Goal: Task Accomplishment & Management: Complete application form

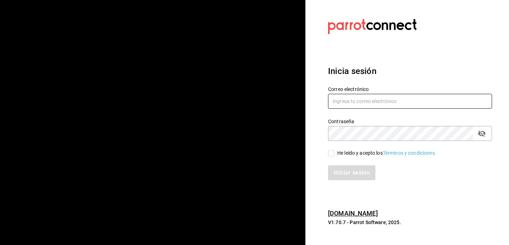
click at [357, 105] on input "text" at bounding box center [410, 101] width 164 height 15
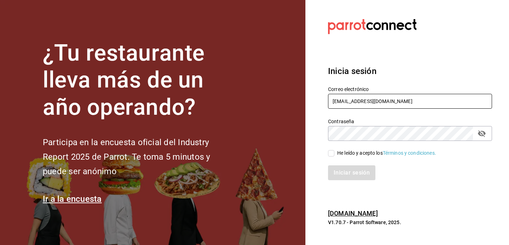
type input "[EMAIL_ADDRESS][DOMAIN_NAME]"
click at [334, 154] on input "He leído y acepto los Términos y condiciones." at bounding box center [331, 153] width 6 height 6
checkbox input "true"
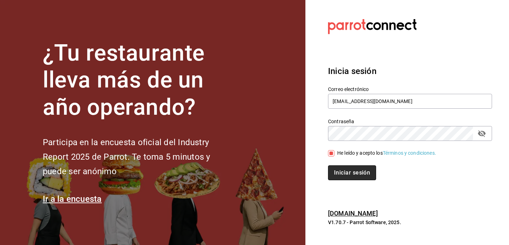
click at [347, 170] on button "Iniciar sesión" at bounding box center [352, 172] width 48 height 15
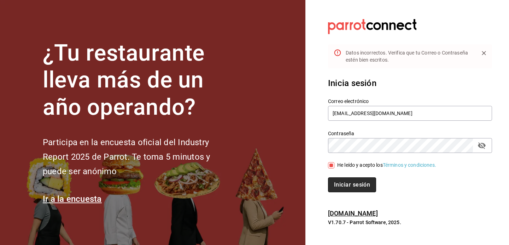
click at [335, 187] on button "Iniciar sesión" at bounding box center [352, 184] width 48 height 15
click at [361, 189] on button "Iniciar sesión" at bounding box center [352, 184] width 48 height 15
click at [375, 116] on input "[EMAIL_ADDRESS][DOMAIN_NAME]" at bounding box center [410, 113] width 164 height 15
click at [376, 111] on input "[EMAIL_ADDRESS][DOMAIN_NAME]" at bounding box center [410, 113] width 164 height 15
type input "jandresruan1@gmail.com"
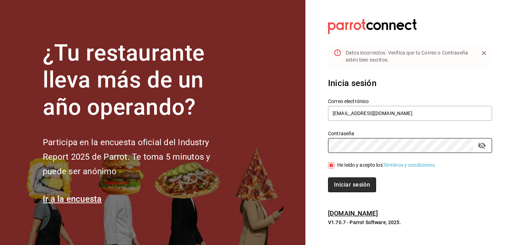
click at [347, 186] on button "Iniciar sesión" at bounding box center [352, 184] width 48 height 15
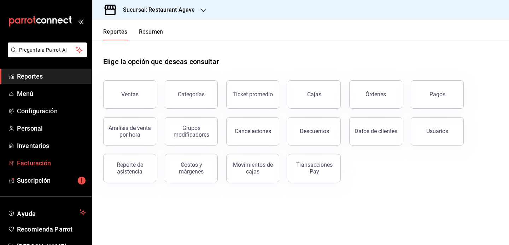
click at [43, 165] on span "Facturación" at bounding box center [51, 163] width 69 height 10
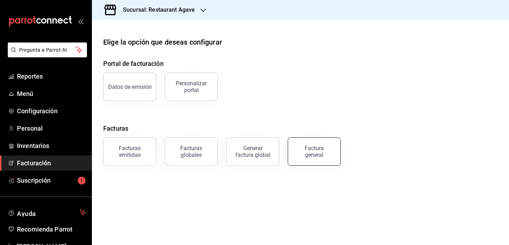
click at [320, 156] on div "Factura general" at bounding box center [314, 151] width 35 height 13
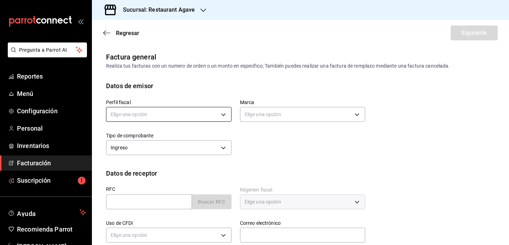
click at [183, 118] on body "Pregunta a Parrot AI Reportes Menú Configuración Personal Inventarios Facturaci…" at bounding box center [254, 122] width 509 height 245
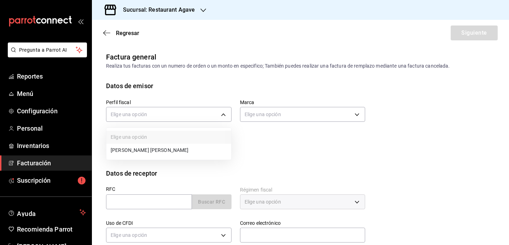
click at [171, 148] on li "[PERSON_NAME] [PERSON_NAME]" at bounding box center [168, 150] width 125 height 13
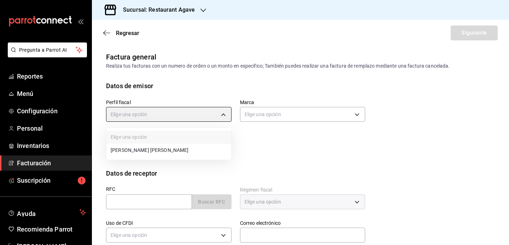
type input "ad901036-74df-4fe8-addc-bdb4b17d016d"
type input "ac14864f-e3a0-4832-92fd-dda121f57a49"
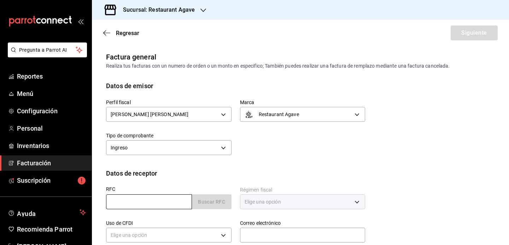
click at [140, 205] on input "text" at bounding box center [149, 201] width 86 height 15
type input "KME020326V5A"
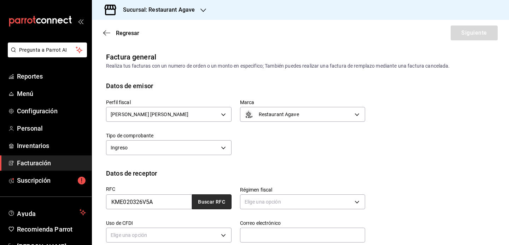
click at [207, 204] on button "Buscar RFC" at bounding box center [212, 201] width 40 height 15
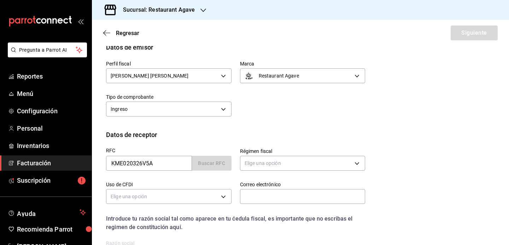
scroll to position [77, 0]
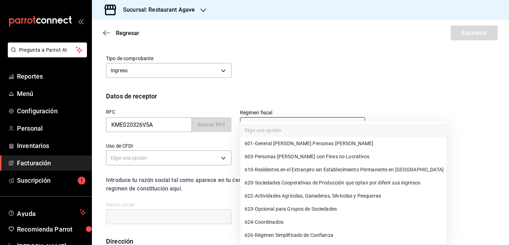
click at [279, 124] on body "Pregunta a Parrot AI Reportes Menú Configuración Personal Inventarios Facturaci…" at bounding box center [254, 122] width 509 height 245
click at [320, 230] on li "626 - Régimen Simplificado de Confianza" at bounding box center [344, 234] width 206 height 13
type input "626"
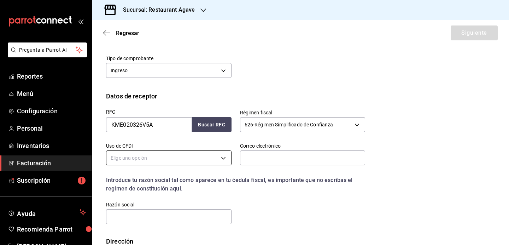
click at [181, 155] on body "Pregunta a Parrot AI Reportes Menú Configuración Personal Inventarios Facturaci…" at bounding box center [254, 122] width 509 height 245
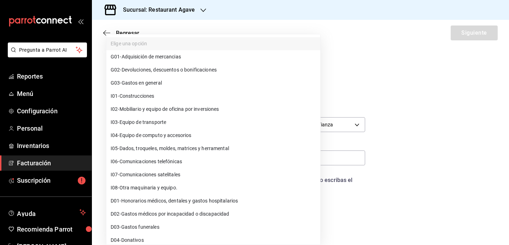
click at [165, 80] on li "G03 - Gastos en general" at bounding box center [213, 82] width 214 height 13
type input "G03"
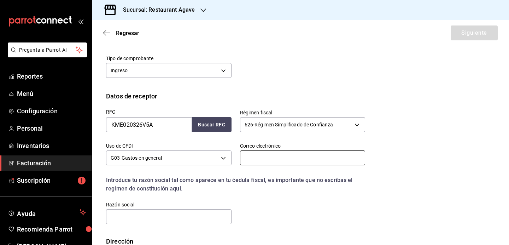
click at [279, 164] on input "text" at bounding box center [303, 157] width 126 height 15
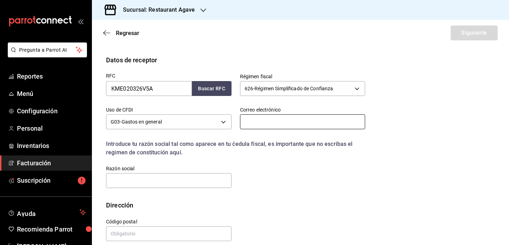
scroll to position [122, 0]
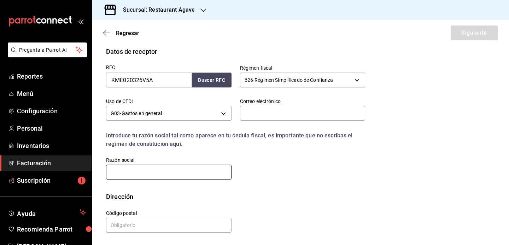
click at [188, 168] on input "text" at bounding box center [169, 171] width 126 height 15
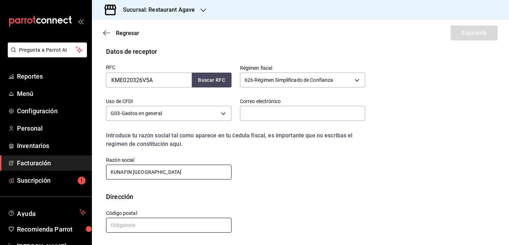
type input "KUNAFIN [GEOGRAPHIC_DATA]"
click at [165, 223] on input "text" at bounding box center [169, 225] width 126 height 15
type input "26000"
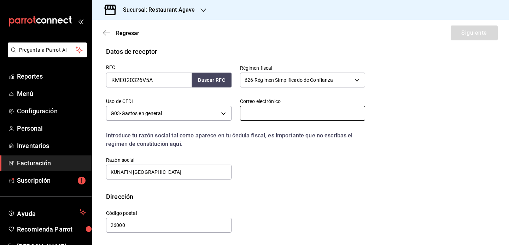
click at [297, 113] on input "text" at bounding box center [303, 113] width 126 height 15
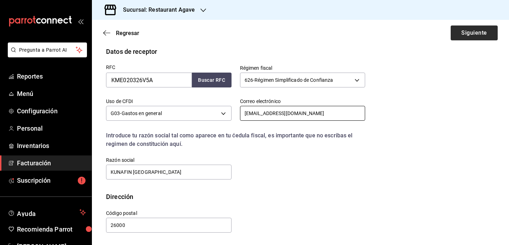
type input "[EMAIL_ADDRESS][DOMAIN_NAME]"
click at [480, 35] on button "Siguiente" at bounding box center [474, 32] width 47 height 15
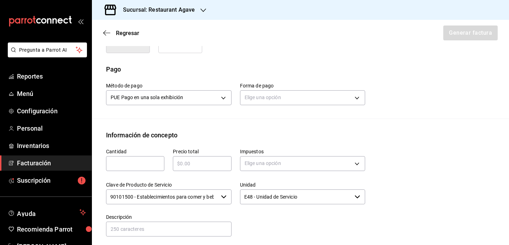
scroll to position [204, 0]
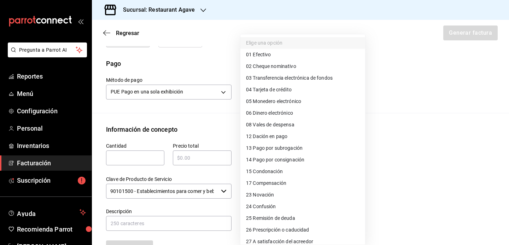
click at [263, 98] on body "Pregunta a Parrot AI Reportes Menú Configuración Personal Inventarios Facturaci…" at bounding box center [254, 122] width 509 height 245
click at [272, 89] on span "04 Tarjeta de crédito" at bounding box center [269, 89] width 46 height 7
type input "04"
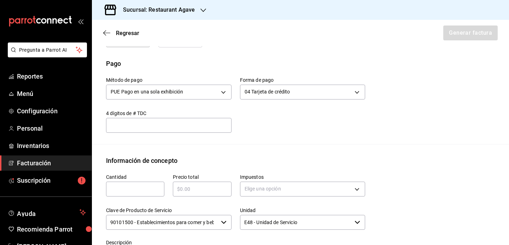
click at [132, 193] on input "text" at bounding box center [135, 189] width 58 height 8
type input "1"
click at [201, 193] on input "text" at bounding box center [202, 189] width 58 height 8
type input "$3000"
click at [268, 200] on body "Pregunta a Parrot AI Reportes Menú Configuración Personal Inventarios Facturaci…" at bounding box center [254, 122] width 509 height 245
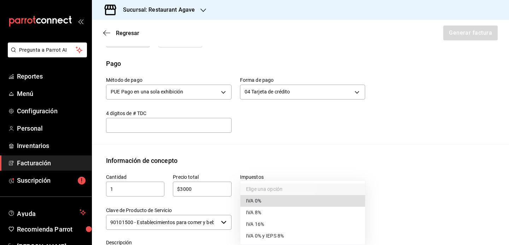
click at [263, 226] on span "IVA 16%" at bounding box center [255, 223] width 18 height 7
type input "IVA_16"
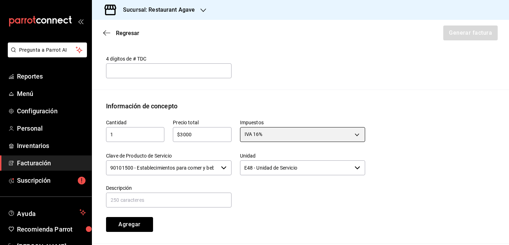
scroll to position [300, 0]
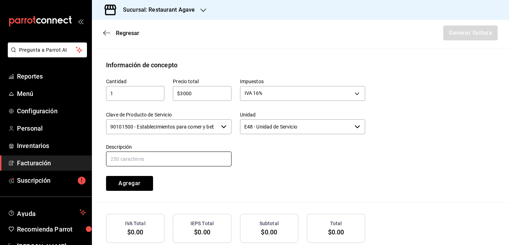
click at [196, 163] on input "text" at bounding box center [169, 158] width 126 height 15
type input "Consumo"
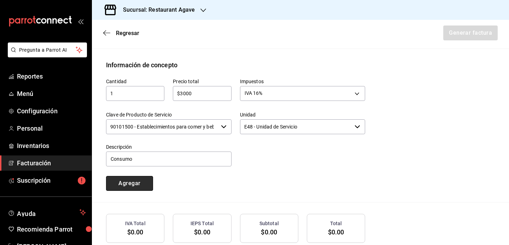
click at [135, 190] on button "Agregar" at bounding box center [129, 183] width 47 height 15
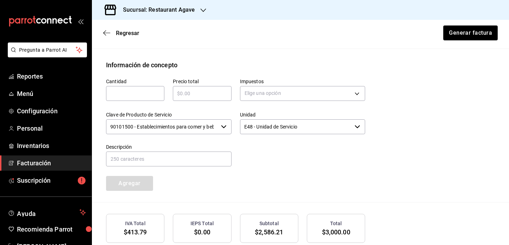
click at [127, 98] on input "text" at bounding box center [135, 93] width 58 height 8
type input "1"
click at [178, 98] on input "text" at bounding box center [202, 93] width 58 height 8
type input "$450"
click at [249, 105] on body "Pregunta a Parrot AI Reportes Menú Configuración Personal Inventarios Facturaci…" at bounding box center [254, 122] width 509 height 245
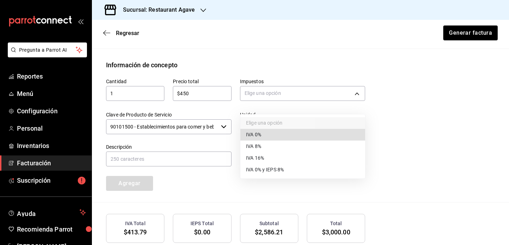
click at [263, 135] on li "IVA 0%" at bounding box center [303, 135] width 125 height 12
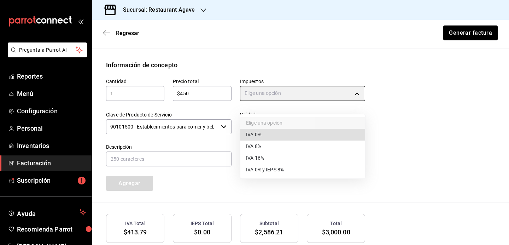
type input "IVA_0"
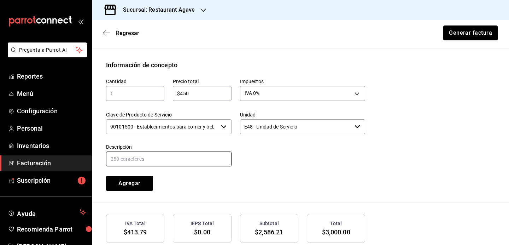
click at [177, 165] on input "text" at bounding box center [169, 158] width 126 height 15
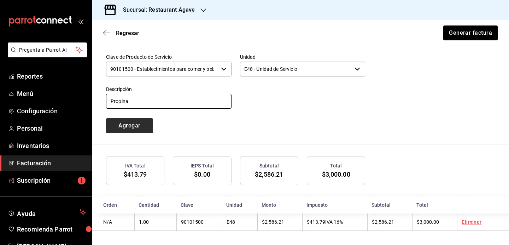
type input "Propina"
click at [134, 127] on button "Agregar" at bounding box center [129, 125] width 47 height 15
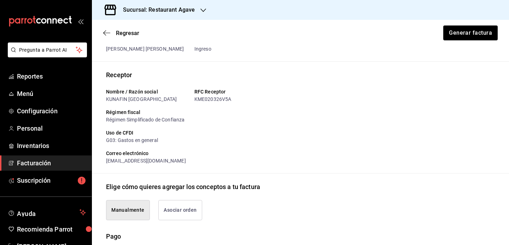
scroll to position [30, 0]
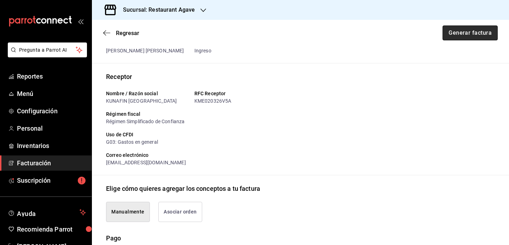
click at [463, 35] on button "Generar factura" at bounding box center [470, 32] width 55 height 15
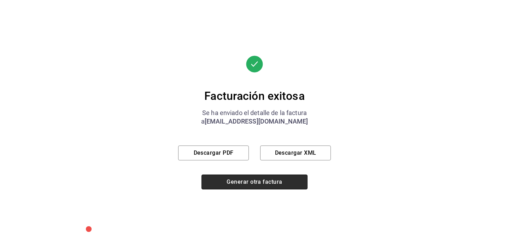
click at [295, 188] on button "Generar otra factura" at bounding box center [255, 181] width 106 height 15
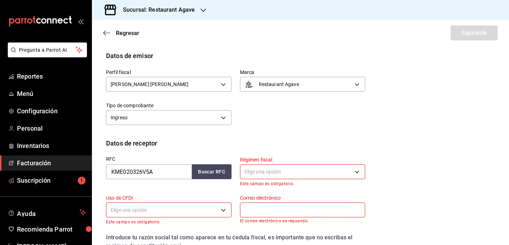
click at [59, 161] on span "Facturación" at bounding box center [51, 163] width 69 height 10
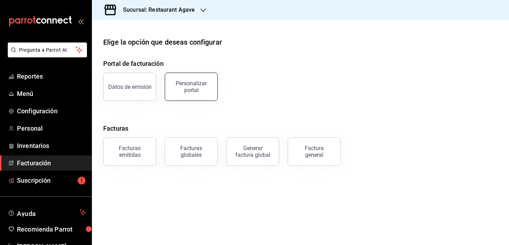
click at [195, 91] on div "Personalizar portal" at bounding box center [191, 86] width 44 height 13
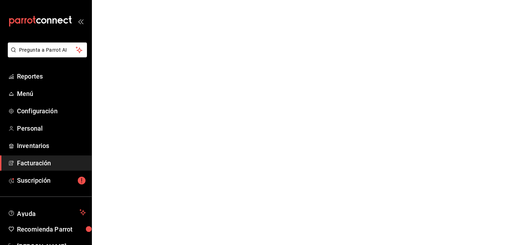
click at [52, 162] on span "Facturación" at bounding box center [51, 163] width 69 height 10
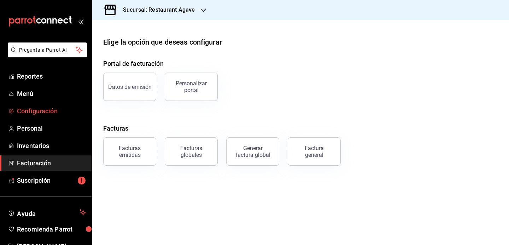
click at [31, 115] on span "Configuración" at bounding box center [51, 111] width 69 height 10
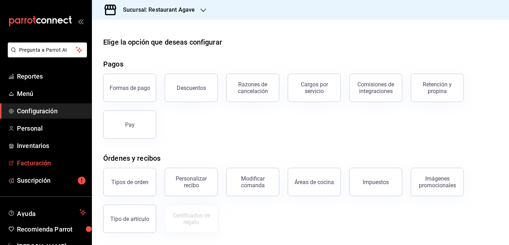
click at [38, 158] on link "Facturación" at bounding box center [46, 162] width 92 height 15
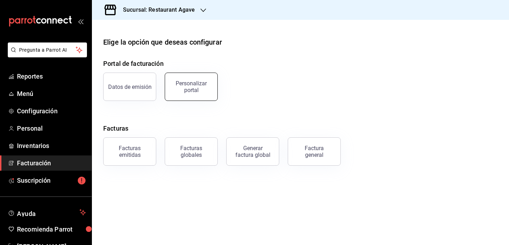
click at [205, 89] on div "Personalizar portal" at bounding box center [191, 86] width 44 height 13
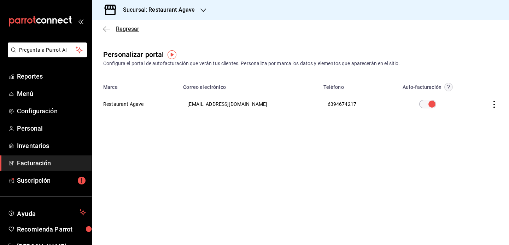
click at [109, 31] on icon "button" at bounding box center [106, 29] width 7 height 6
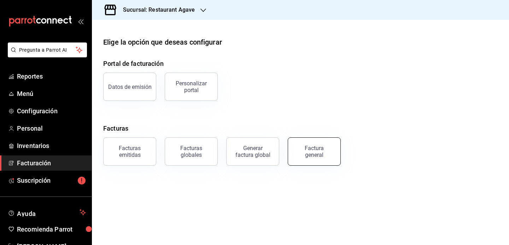
click at [302, 162] on button "Factura general" at bounding box center [314, 151] width 53 height 28
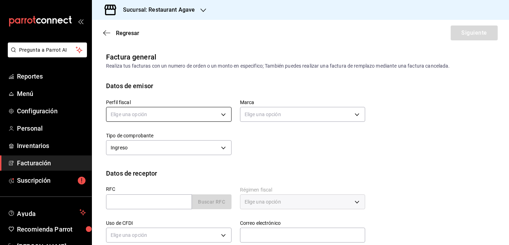
click at [208, 114] on body "Pregunta a Parrot AI Reportes Menú Configuración Personal Inventarios Facturaci…" at bounding box center [254, 122] width 509 height 245
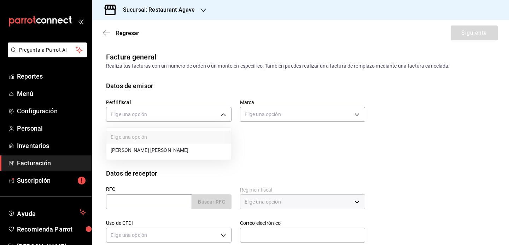
click at [185, 154] on li "[PERSON_NAME] [PERSON_NAME]" at bounding box center [168, 150] width 125 height 13
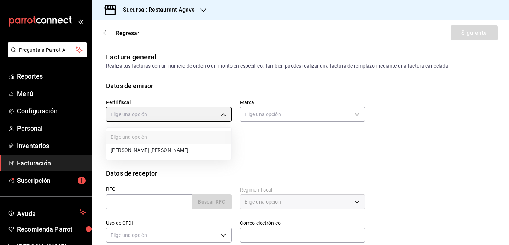
type input "ad901036-74df-4fe8-addc-bdb4b17d016d"
type input "ac14864f-e3a0-4832-92fd-dda121f57a49"
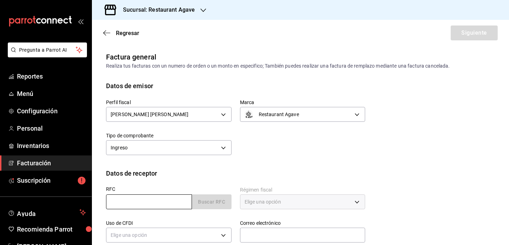
click at [151, 201] on input "text" at bounding box center [149, 201] width 86 height 15
type input "RIN0608037G2"
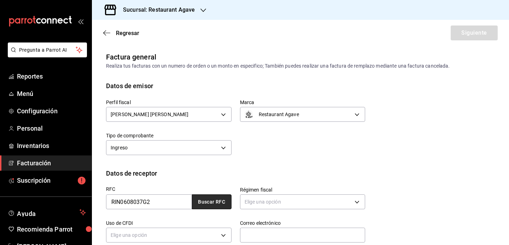
click at [199, 203] on button "Buscar RFC" at bounding box center [212, 201] width 40 height 15
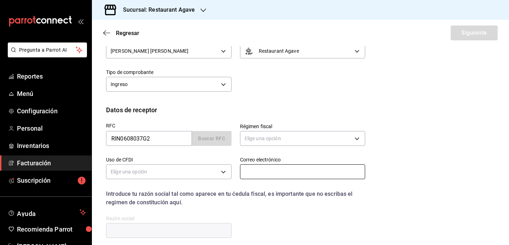
scroll to position [71, 0]
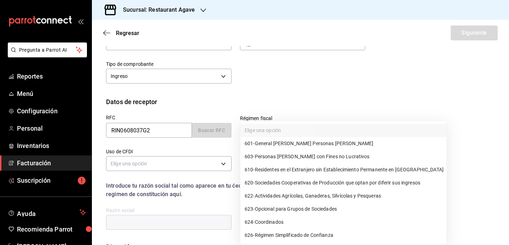
click at [275, 126] on body "Pregunta a Parrot AI Reportes Menú Configuración Personal Inventarios Facturaci…" at bounding box center [254, 122] width 509 height 245
click at [277, 146] on span "601 - General [PERSON_NAME] Personas [PERSON_NAME]" at bounding box center [309, 143] width 129 height 7
type input "601"
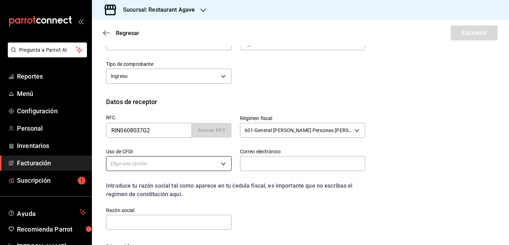
click at [204, 168] on body "Pregunta a Parrot AI Reportes Menú Configuración Personal Inventarios Facturaci…" at bounding box center [254, 122] width 509 height 245
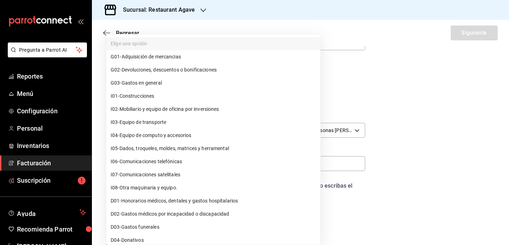
click at [166, 83] on li "G03 - Gastos en general" at bounding box center [213, 82] width 214 height 13
type input "G03"
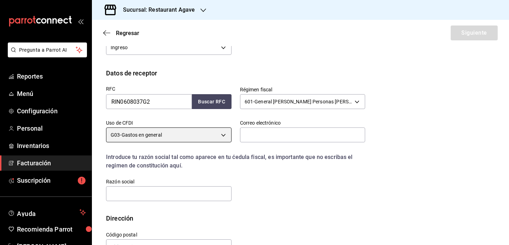
scroll to position [122, 0]
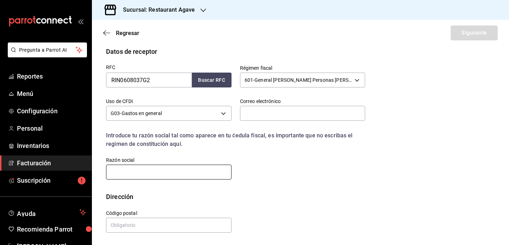
click at [201, 170] on input "text" at bounding box center [169, 171] width 126 height 15
type input "T"
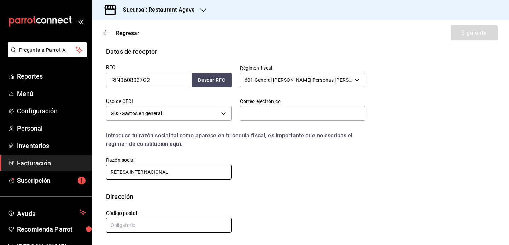
type input "RETESA INTERNACIONAL"
click at [188, 224] on input "text" at bounding box center [169, 225] width 126 height 15
type input "76900"
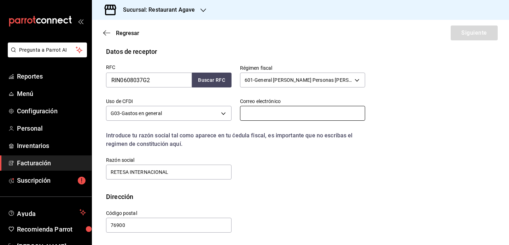
click at [294, 114] on input "text" at bounding box center [303, 113] width 126 height 15
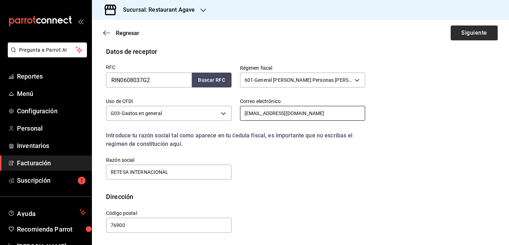
type input "[EMAIL_ADDRESS][DOMAIN_NAME]"
click at [478, 33] on button "Siguiente" at bounding box center [474, 32] width 47 height 15
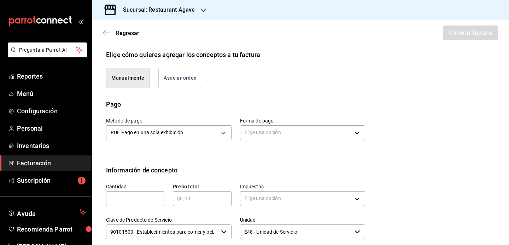
scroll to position [173, 0]
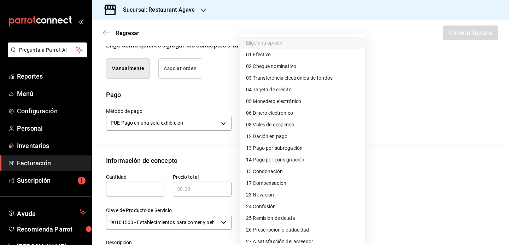
click at [267, 128] on body "Pregunta a Parrot AI Reportes Menú Configuración Personal Inventarios Facturaci…" at bounding box center [254, 122] width 509 height 245
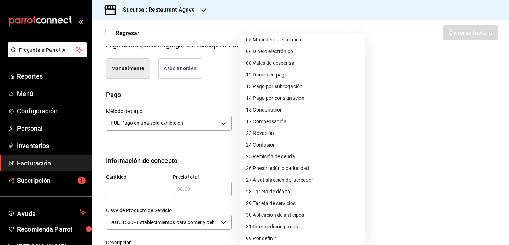
scroll to position [64, 0]
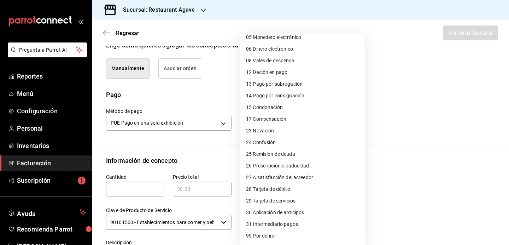
click at [294, 189] on li "28 Tarjeta de débito" at bounding box center [303, 189] width 125 height 12
type input "28"
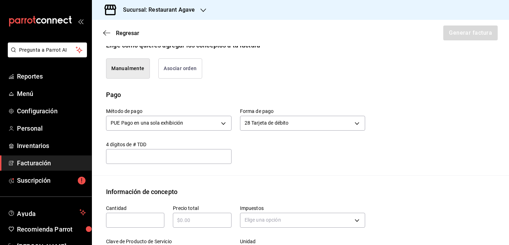
click at [133, 224] on input "text" at bounding box center [135, 220] width 58 height 8
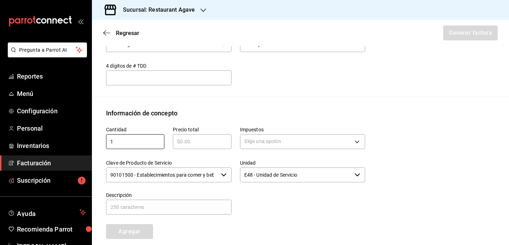
scroll to position [263, 0]
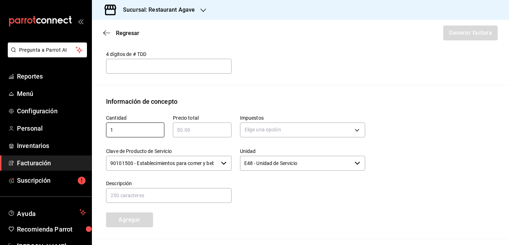
type input "1"
click at [209, 134] on input "text" at bounding box center [202, 130] width 58 height 8
type input "$630"
click at [270, 137] on body "Pregunta a Parrot AI Reportes Menú Configuración Personal Inventarios Facturaci…" at bounding box center [254, 122] width 509 height 245
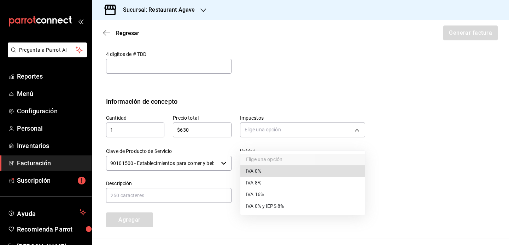
click at [282, 192] on li "IVA 16%" at bounding box center [303, 195] width 125 height 12
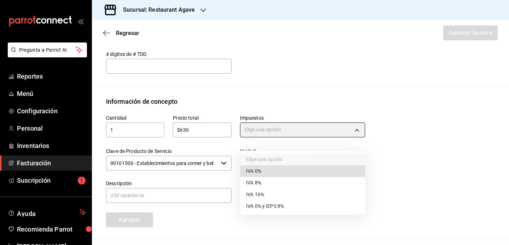
type input "IVA_16"
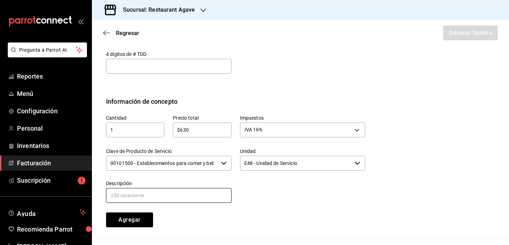
click at [178, 203] on input "text" at bounding box center [169, 195] width 126 height 15
type input "Consumo"
click at [138, 227] on button "Agregar" at bounding box center [129, 219] width 47 height 15
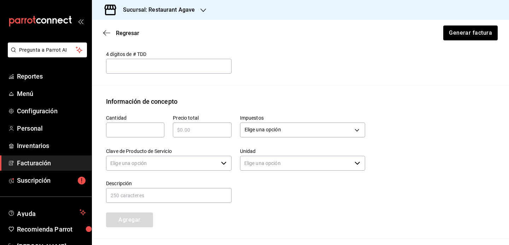
type input "90101500 - Establecimientos para comer y beber"
type input "E48 - Unidad de Servicio"
click at [139, 137] on div "​" at bounding box center [135, 129] width 58 height 15
type input "1"
click at [187, 137] on div "​" at bounding box center [202, 129] width 58 height 15
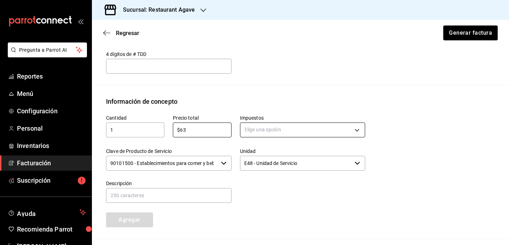
type input "$63"
click at [266, 141] on body "Pregunta a Parrot AI Reportes Menú Configuración Personal Inventarios Facturaci…" at bounding box center [254, 122] width 509 height 245
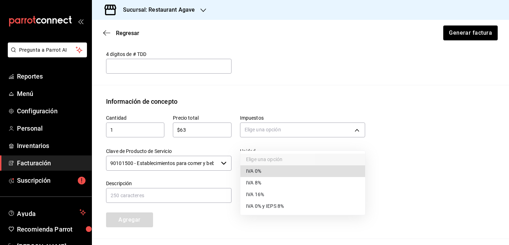
click at [264, 174] on li "IVA 0%" at bounding box center [303, 171] width 125 height 12
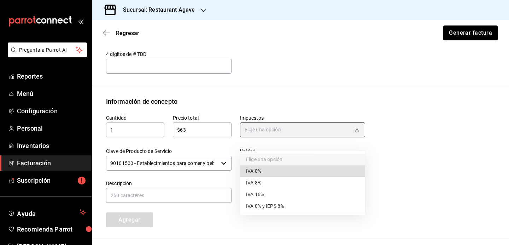
type input "IVA_0"
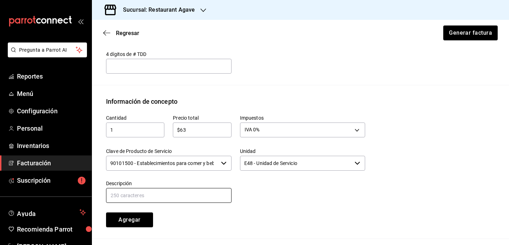
click at [205, 203] on input "text" at bounding box center [169, 195] width 126 height 15
type input "Propina"
click at [139, 227] on button "Agregar" at bounding box center [129, 219] width 47 height 15
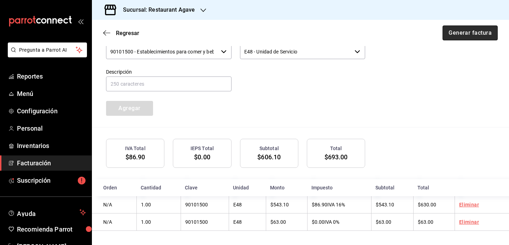
click at [470, 32] on button "Generar factura" at bounding box center [470, 32] width 55 height 15
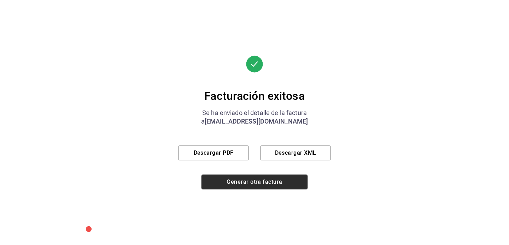
click at [284, 188] on button "Generar otra factura" at bounding box center [255, 181] width 106 height 15
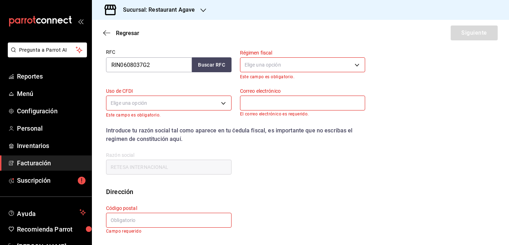
scroll to position [64, 0]
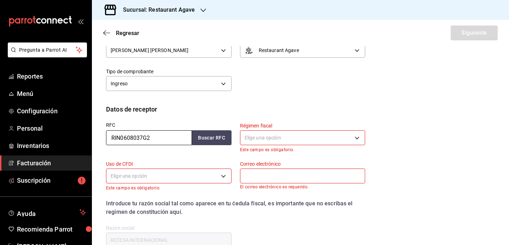
click at [161, 135] on input "RIN0608037G2" at bounding box center [149, 137] width 86 height 15
type input "PFI730206632"
click at [193, 137] on button "Buscar RFC" at bounding box center [212, 137] width 40 height 15
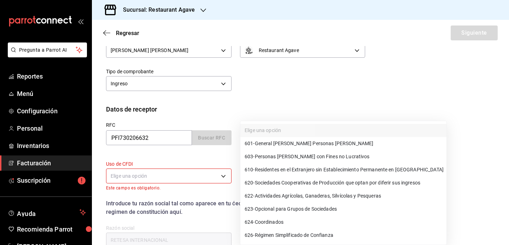
click at [297, 139] on body "Pregunta a Parrot AI Reportes Menú Configuración Personal Inventarios Facturaci…" at bounding box center [254, 122] width 509 height 245
click at [298, 145] on span "601 - General [PERSON_NAME] Personas [PERSON_NAME]" at bounding box center [309, 143] width 129 height 7
type input "601"
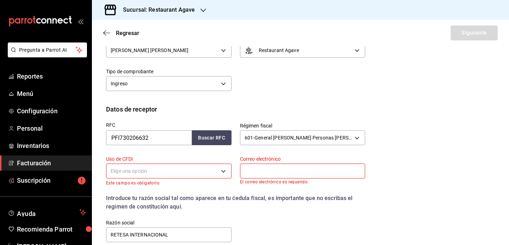
click at [223, 174] on body "Pregunta a Parrot AI Reportes Menú Configuración Personal Inventarios Facturaci…" at bounding box center [254, 122] width 509 height 245
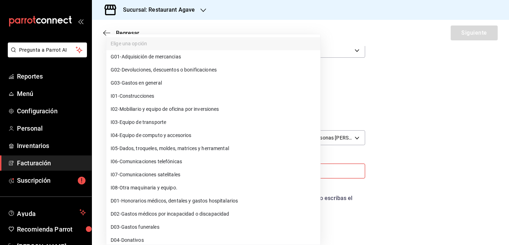
click at [183, 86] on li "G03 - Gastos en general" at bounding box center [213, 82] width 214 height 13
type input "G03"
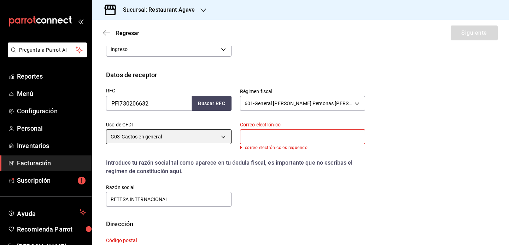
scroll to position [131, 0]
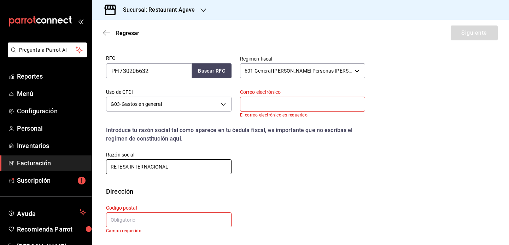
click at [176, 161] on input "RETESA INTERNACIONAL" at bounding box center [169, 166] width 126 height 15
type input "PFIZER"
click at [167, 219] on input "text" at bounding box center [169, 219] width 126 height 15
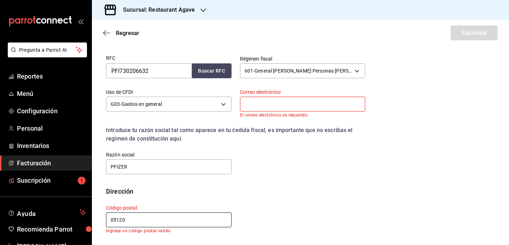
scroll to position [126, 0]
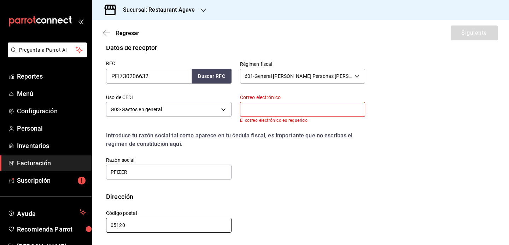
type input "05120"
click at [267, 108] on input "text" at bounding box center [303, 109] width 126 height 15
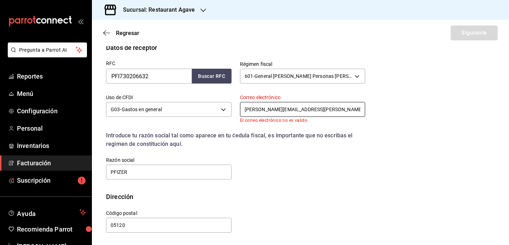
scroll to position [122, 0]
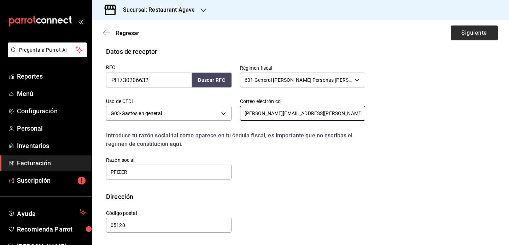
type input "[PERSON_NAME][EMAIL_ADDRESS][PERSON_NAME][DOMAIN_NAME]"
click at [481, 30] on button "Siguiente" at bounding box center [474, 32] width 47 height 15
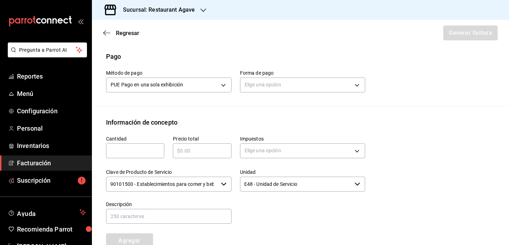
scroll to position [209, 0]
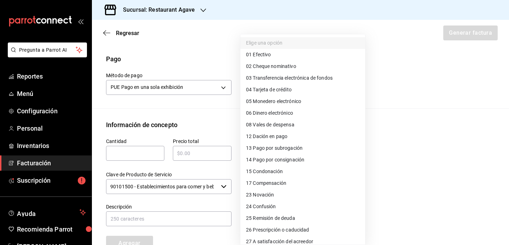
click at [271, 98] on body "Pregunta a Parrot AI Reportes Menú Configuración Personal Inventarios Facturaci…" at bounding box center [254, 122] width 509 height 245
click at [278, 89] on span "04 Tarjeta de crédito" at bounding box center [269, 89] width 46 height 7
type input "04"
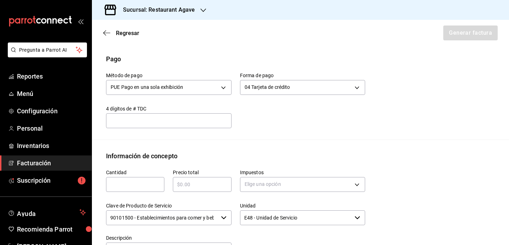
click at [116, 189] on input "text" at bounding box center [135, 184] width 58 height 8
type input "1"
click at [192, 189] on input "text" at bounding box center [202, 184] width 58 height 8
type input "$1865"
click at [264, 192] on body "Pregunta a Parrot AI Reportes Menú Configuración Personal Inventarios Facturaci…" at bounding box center [254, 122] width 509 height 245
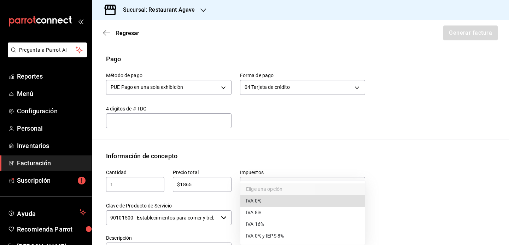
click at [270, 223] on li "IVA 16%" at bounding box center [303, 224] width 125 height 12
type input "IVA_16"
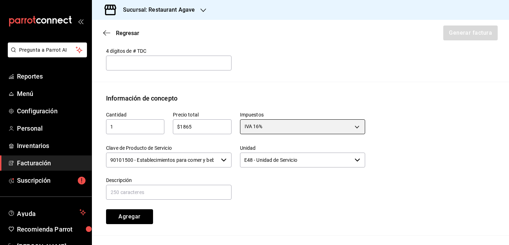
scroll to position [348, 0]
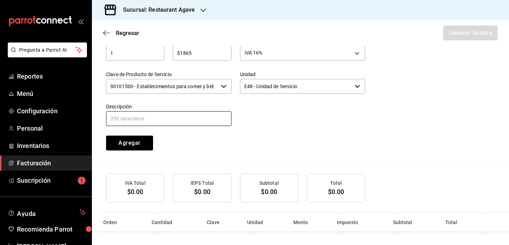
click at [184, 118] on input "text" at bounding box center [169, 118] width 126 height 15
type input "Consumo"
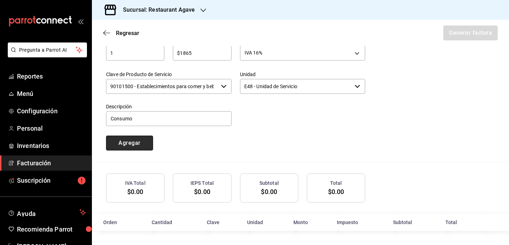
click at [141, 145] on button "Agregar" at bounding box center [129, 142] width 47 height 15
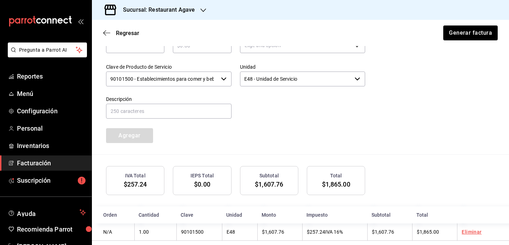
click at [147, 53] on div "​" at bounding box center [135, 45] width 58 height 15
type input "1"
click at [193, 50] on input "text" at bounding box center [202, 45] width 58 height 8
type input "$186"
click at [267, 55] on body "Pregunta a Parrot AI Reportes Menú Configuración Personal Inventarios Facturaci…" at bounding box center [254, 122] width 509 height 245
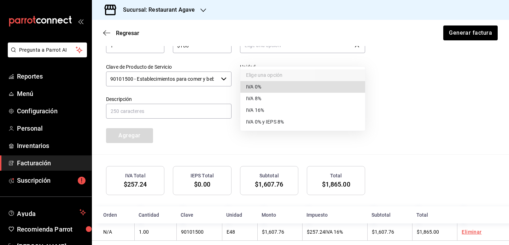
click at [271, 91] on li "IVA 0%" at bounding box center [303, 87] width 125 height 12
type input "IVA_0"
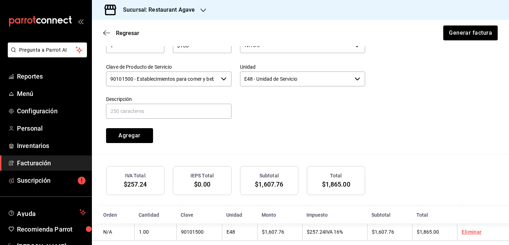
click at [180, 131] on div "Cantidad 1 ​ Precio total $186 ​ Impuestos IVA 0% IVA_0 Clave de Producto de Se…" at bounding box center [232, 82] width 268 height 121
click at [180, 118] on input "text" at bounding box center [169, 111] width 126 height 15
type input "Propina"
click at [123, 143] on button "Agregar" at bounding box center [129, 135] width 47 height 15
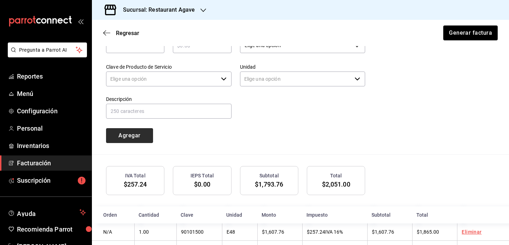
type input "90101500 - Establecimientos para comer y beber"
type input "E48 - Unidad de Servicio"
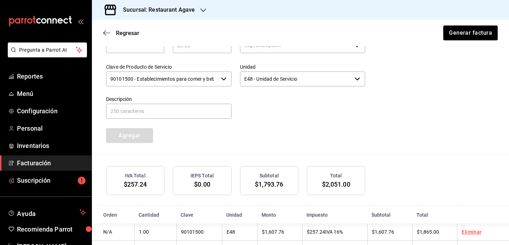
scroll to position [383, 0]
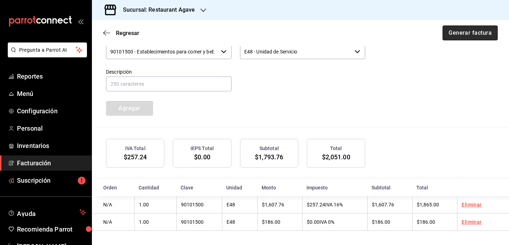
click at [474, 36] on button "Generar factura" at bounding box center [470, 32] width 55 height 15
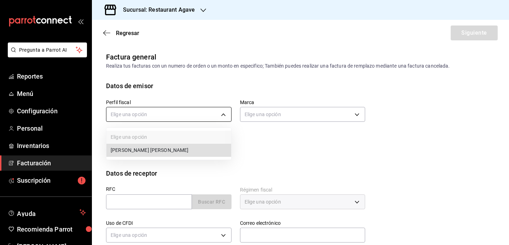
click at [154, 116] on body "Pregunta a Parrot AI Reportes Menú Configuración Personal Inventarios Facturaci…" at bounding box center [254, 122] width 509 height 245
click at [155, 151] on li "MIGUEL ANGEL MARTINEZ ANTILLON" at bounding box center [168, 150] width 125 height 13
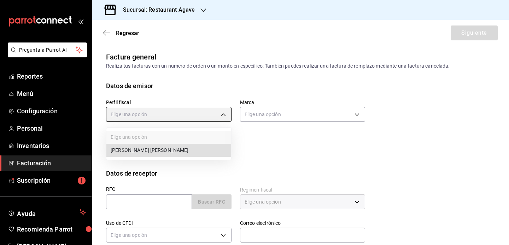
type input "ad901036-74df-4fe8-addc-bdb4b17d016d"
type input "ac14864f-e3a0-4832-92fd-dda121f57a49"
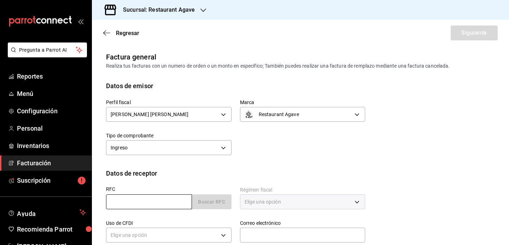
click at [153, 206] on input "text" at bounding box center [149, 201] width 86 height 15
type input "PFI730206632"
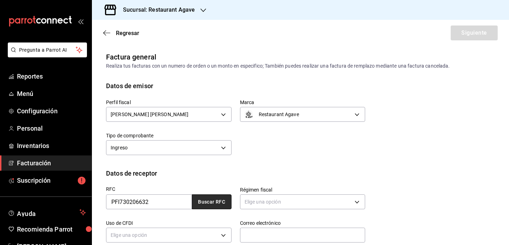
click at [205, 206] on button "Buscar RFC" at bounding box center [212, 201] width 40 height 15
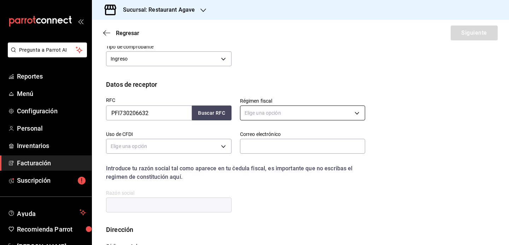
scroll to position [122, 0]
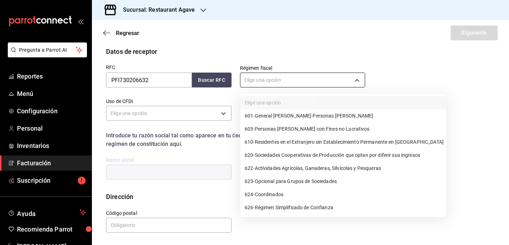
click at [303, 80] on body "Pregunta a Parrot AI Reportes Menú Configuración Personal Inventarios Facturaci…" at bounding box center [254, 122] width 509 height 245
click at [301, 114] on span "601 - General [PERSON_NAME] Personas [PERSON_NAME]" at bounding box center [309, 115] width 129 height 7
type input "601"
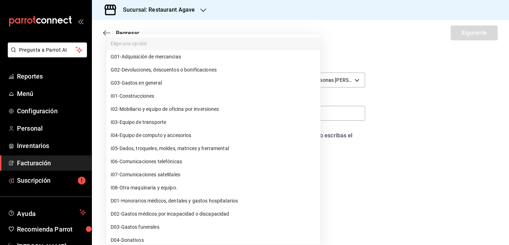
click at [228, 112] on body "Pregunta a Parrot AI Reportes Menú Configuración Personal Inventarios Facturaci…" at bounding box center [254, 122] width 509 height 245
click at [226, 86] on li "G03 - Gastos en general" at bounding box center [213, 82] width 214 height 13
type input "G03"
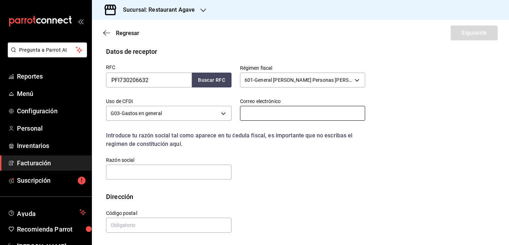
click at [253, 114] on input "text" at bounding box center [303, 113] width 126 height 15
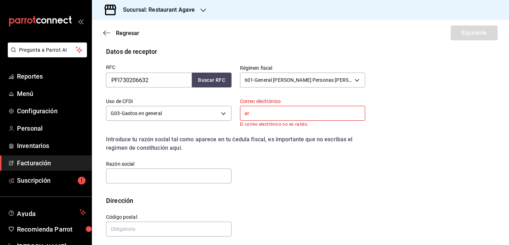
type input "[PERSON_NAME][EMAIL_ADDRESS][PERSON_NAME][DOMAIN_NAME]"
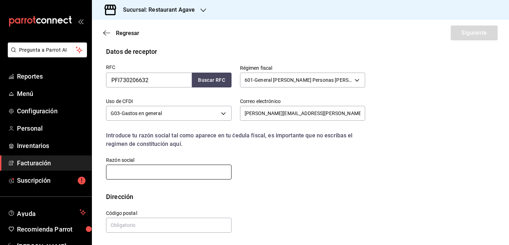
click at [160, 175] on input "text" at bounding box center [169, 171] width 126 height 15
type input "PFIZER"
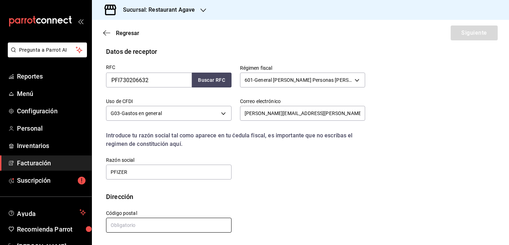
click at [155, 231] on input "text" at bounding box center [169, 225] width 126 height 15
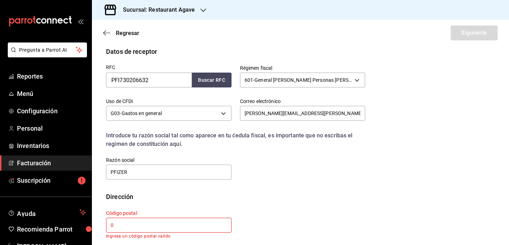
type input "05120"
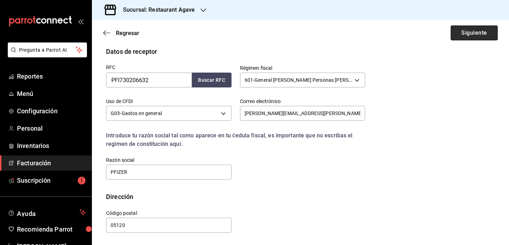
click at [470, 35] on button "Siguiente" at bounding box center [474, 32] width 47 height 15
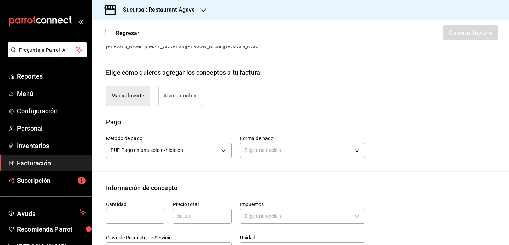
scroll to position [199, 0]
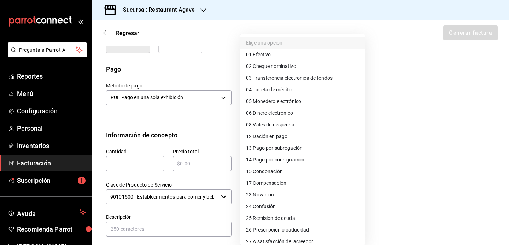
click at [281, 109] on body "Pregunta a Parrot AI Reportes Menú Configuración Personal Inventarios Facturaci…" at bounding box center [254, 122] width 509 height 245
click at [286, 89] on span "04 Tarjeta de crédito" at bounding box center [269, 89] width 46 height 7
type input "04"
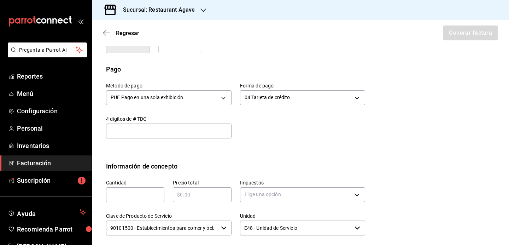
click at [125, 199] on input "text" at bounding box center [135, 194] width 58 height 8
type input "1"
click at [195, 195] on div "​" at bounding box center [202, 194] width 58 height 15
type input "$1865"
click at [283, 191] on div "Elige una opción" at bounding box center [303, 193] width 126 height 19
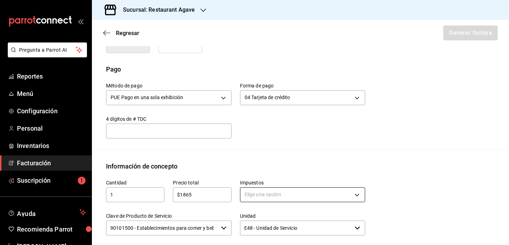
click at [283, 197] on body "Pregunta a Parrot AI Reportes Menú Configuración Personal Inventarios Facturaci…" at bounding box center [254, 122] width 509 height 245
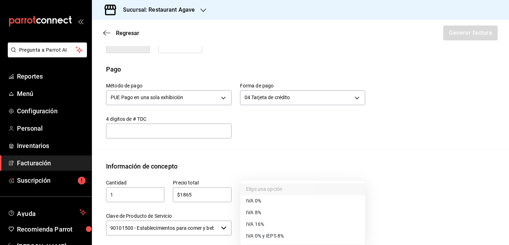
click at [266, 224] on li "IVA 16%" at bounding box center [303, 224] width 125 height 12
type input "IVA_16"
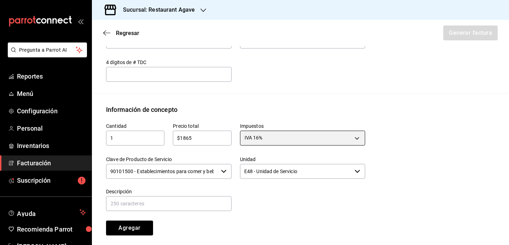
scroll to position [302, 0]
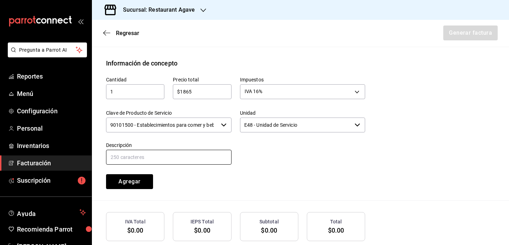
click at [208, 164] on input "text" at bounding box center [169, 157] width 126 height 15
type input "consumo"
click at [141, 189] on button "Agregar" at bounding box center [129, 181] width 47 height 15
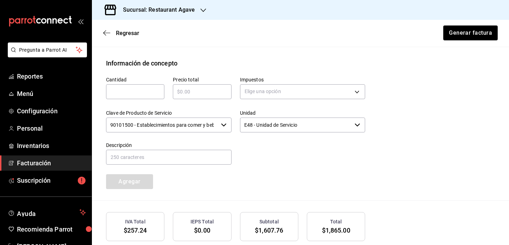
click at [151, 96] on input "text" at bounding box center [135, 91] width 58 height 8
type input "1"
click at [194, 96] on input "text" at bounding box center [202, 91] width 58 height 8
type input "$186.50"
click at [248, 98] on body "Pregunta a Parrot AI Reportes Menú Configuración Personal Inventarios Facturaci…" at bounding box center [254, 122] width 509 height 245
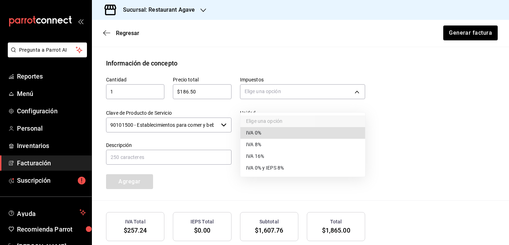
click at [255, 135] on span "IVA 0%" at bounding box center [253, 132] width 15 height 7
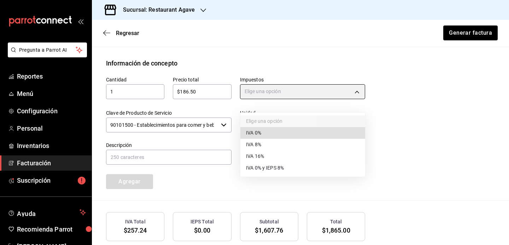
type input "IVA_0"
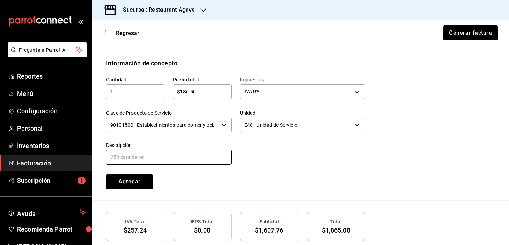
click at [176, 164] on input "text" at bounding box center [169, 157] width 126 height 15
type input "Propina"
click at [133, 189] on button "Agregar" at bounding box center [129, 181] width 47 height 15
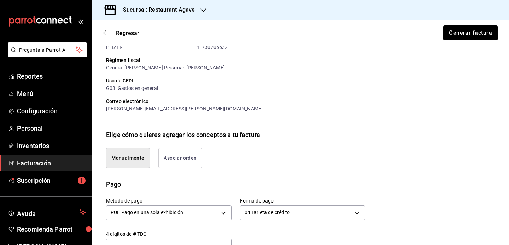
scroll to position [0, 0]
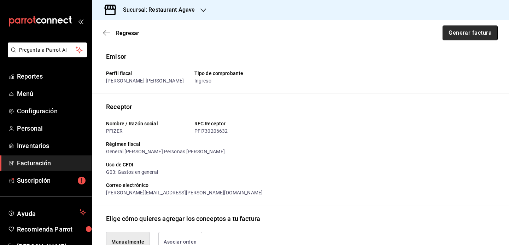
click at [462, 35] on button "Generar factura" at bounding box center [470, 32] width 55 height 15
